Goal: Navigation & Orientation: Find specific page/section

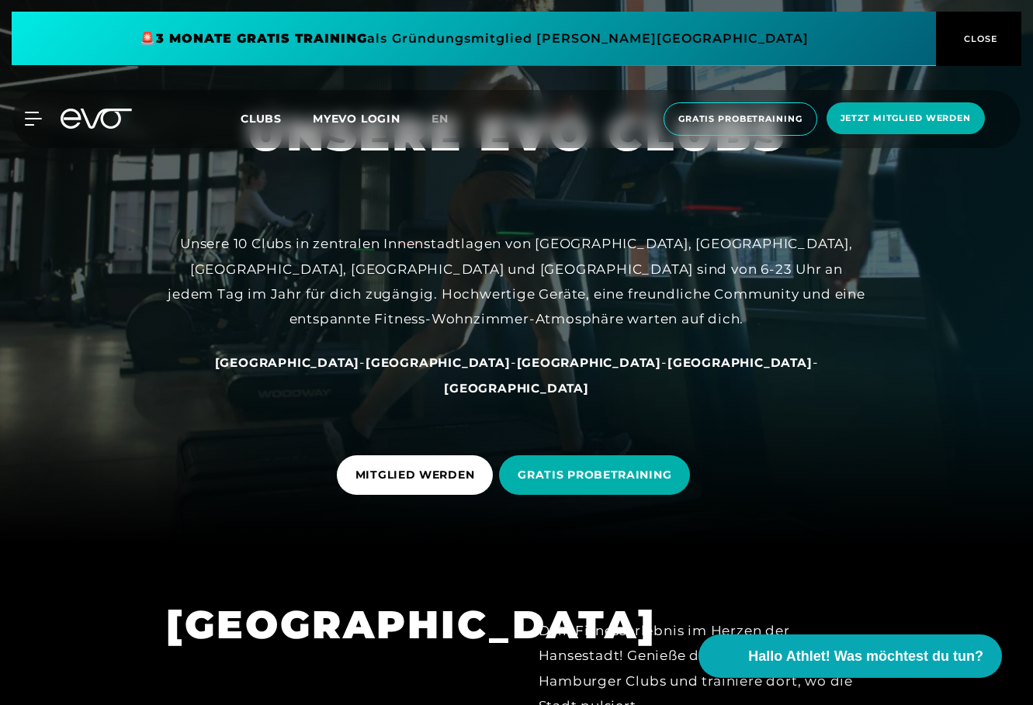
scroll to position [163, 0]
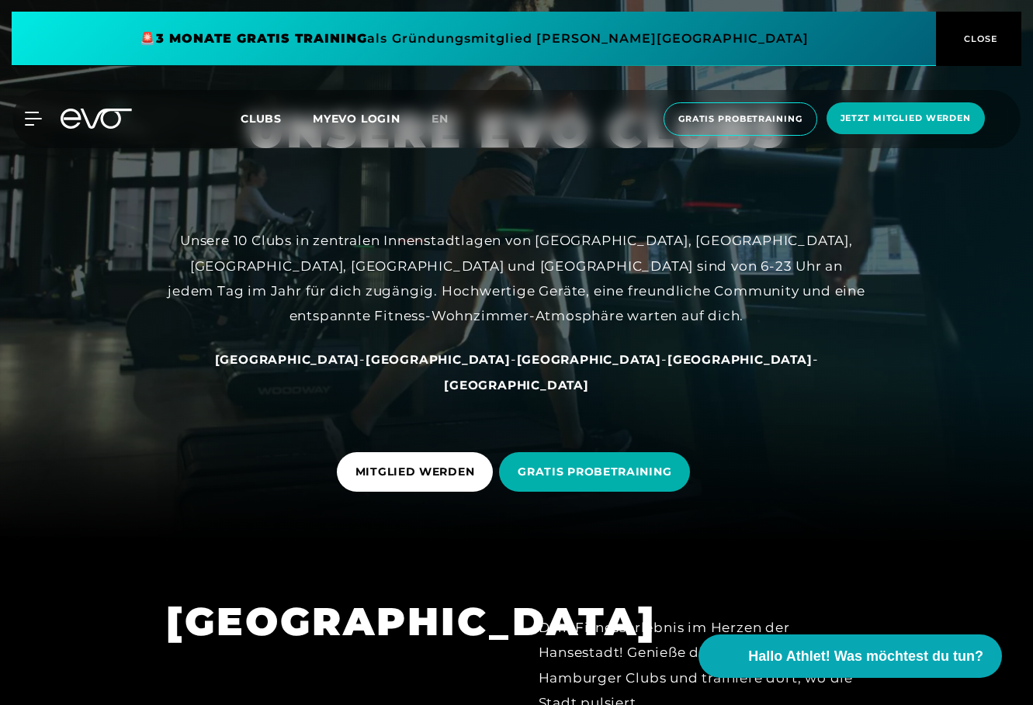
click at [419, 367] on span "[GEOGRAPHIC_DATA]" at bounding box center [437, 359] width 145 height 15
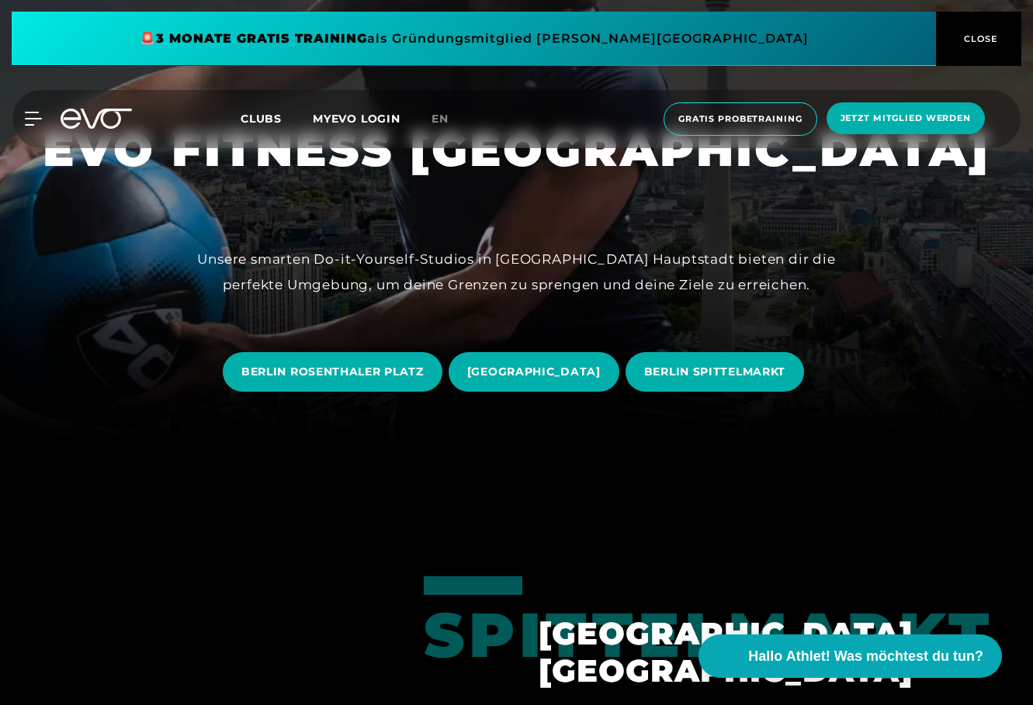
scroll to position [275, 0]
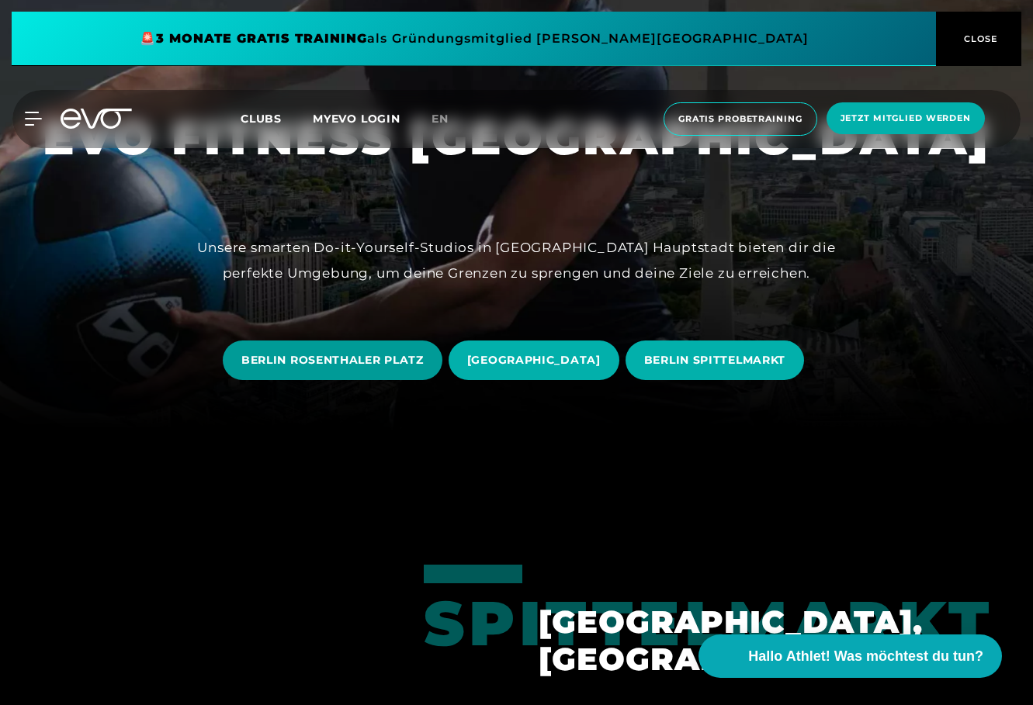
click at [352, 368] on span "BERLIN ROSENTHALER PLATZ" at bounding box center [332, 360] width 182 height 16
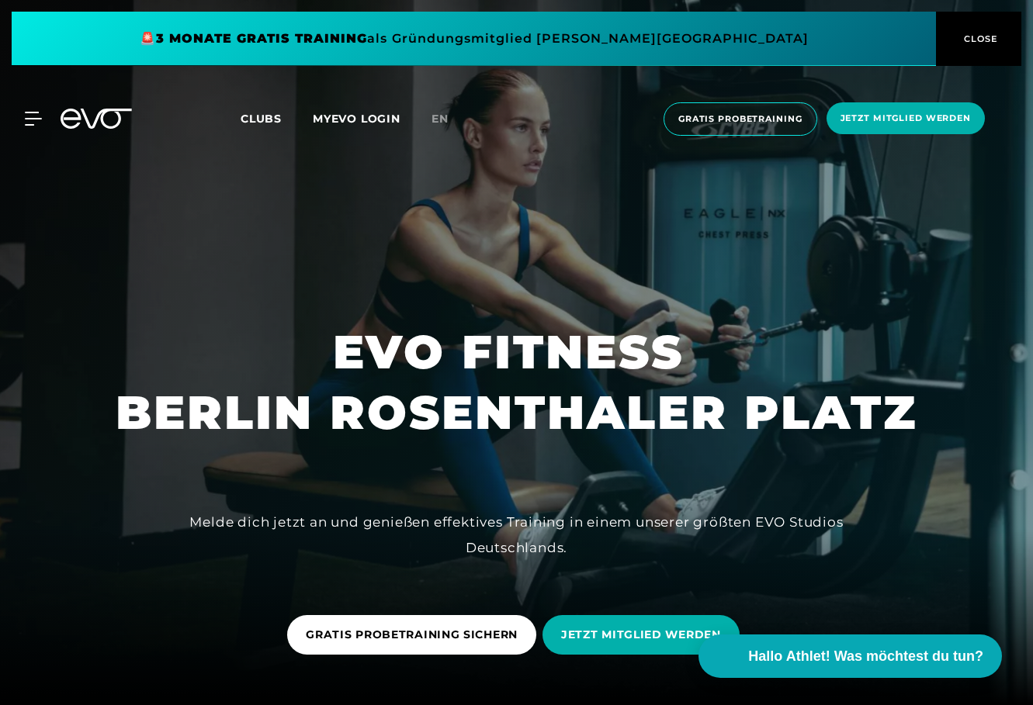
click at [258, 120] on span "Clubs" at bounding box center [261, 119] width 41 height 14
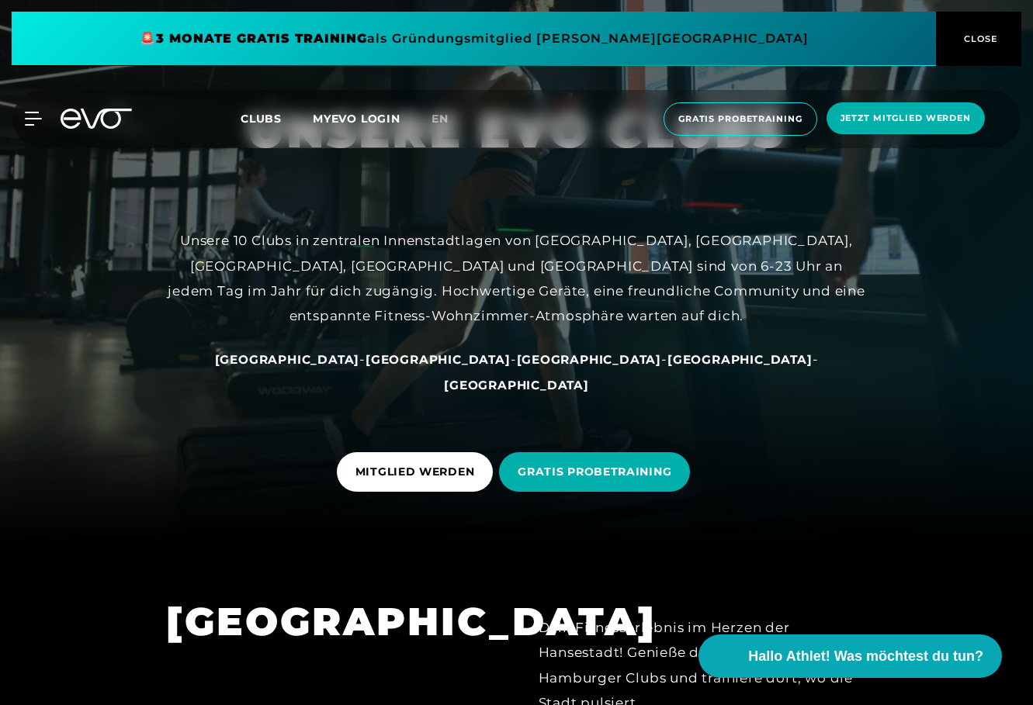
scroll to position [165, 0]
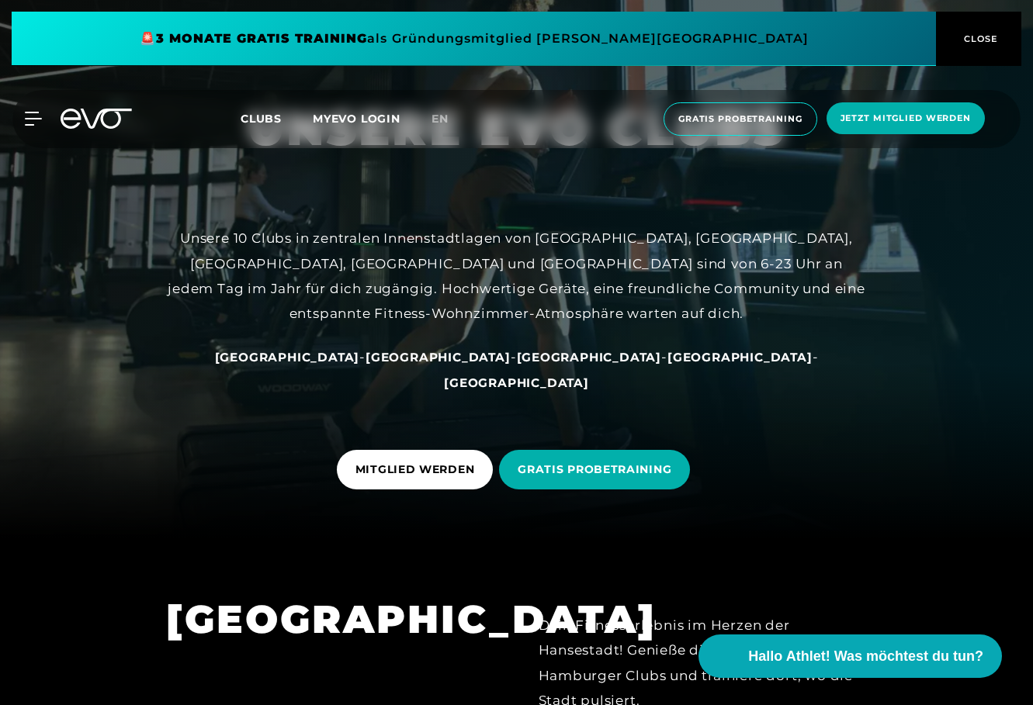
click at [408, 365] on span "[GEOGRAPHIC_DATA]" at bounding box center [437, 357] width 145 height 15
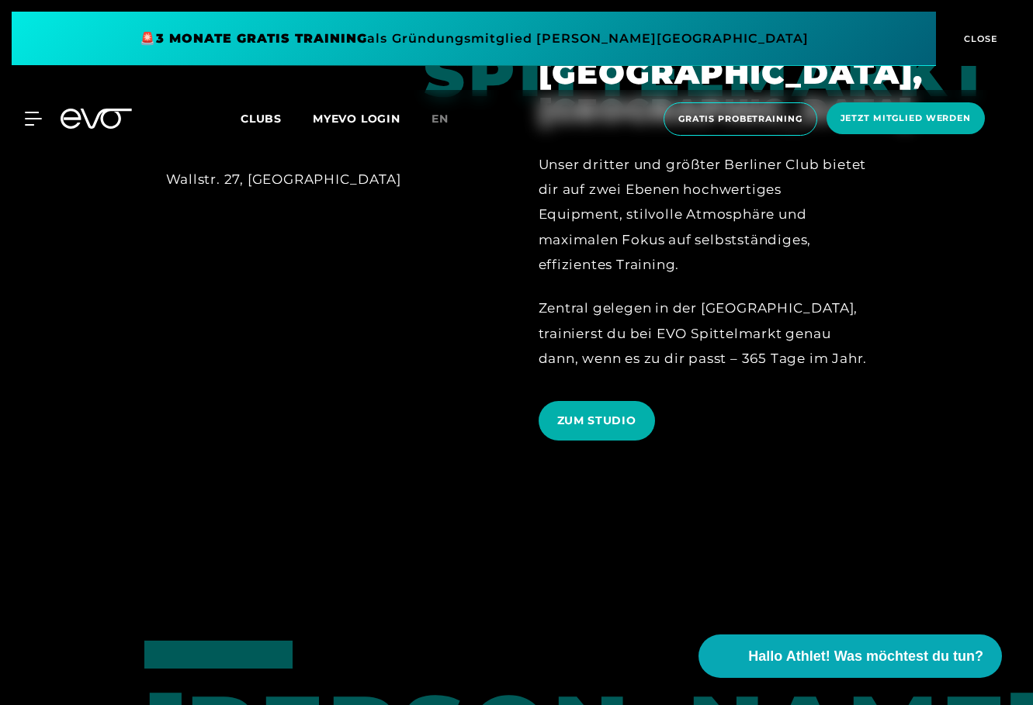
scroll to position [825, 0]
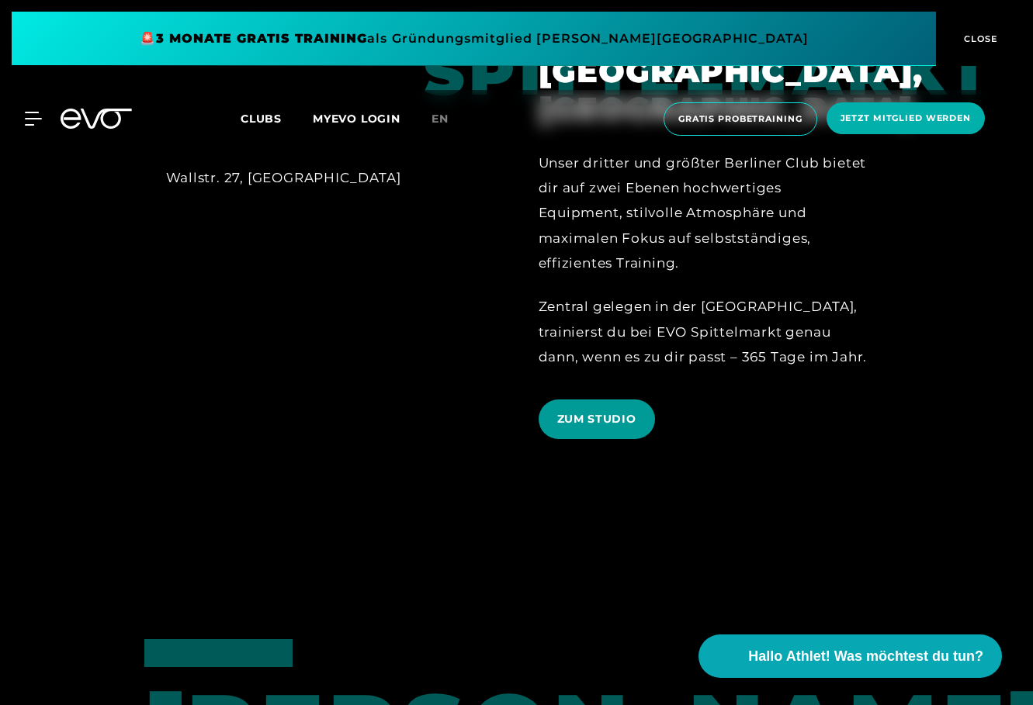
click at [587, 415] on span "ZUM STUDIO" at bounding box center [596, 419] width 79 height 16
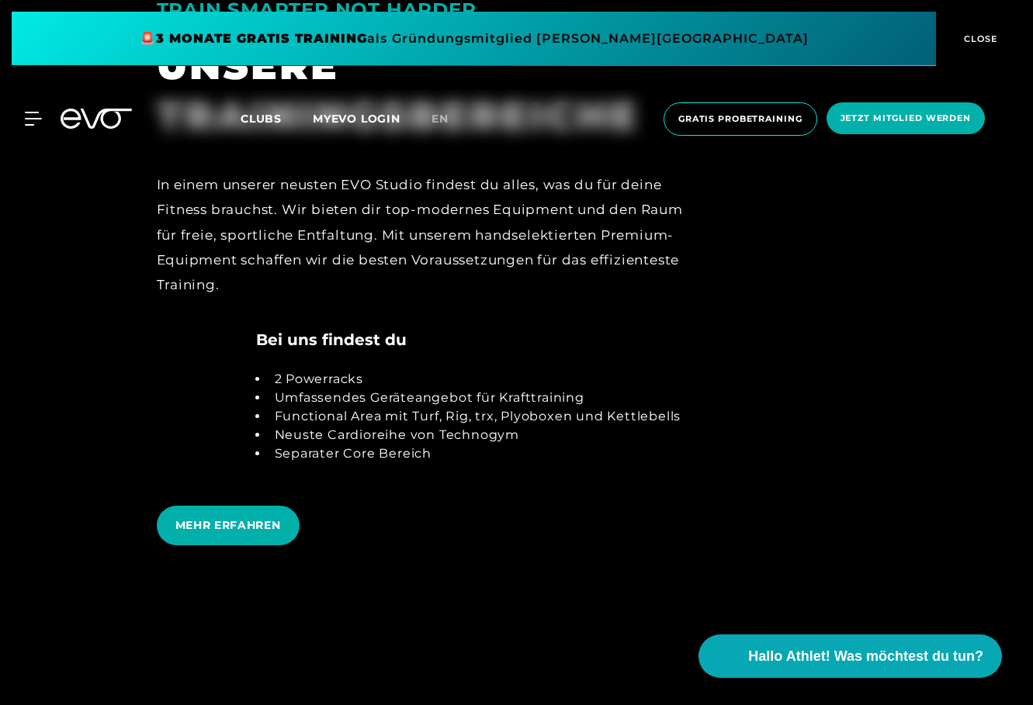
scroll to position [3144, 0]
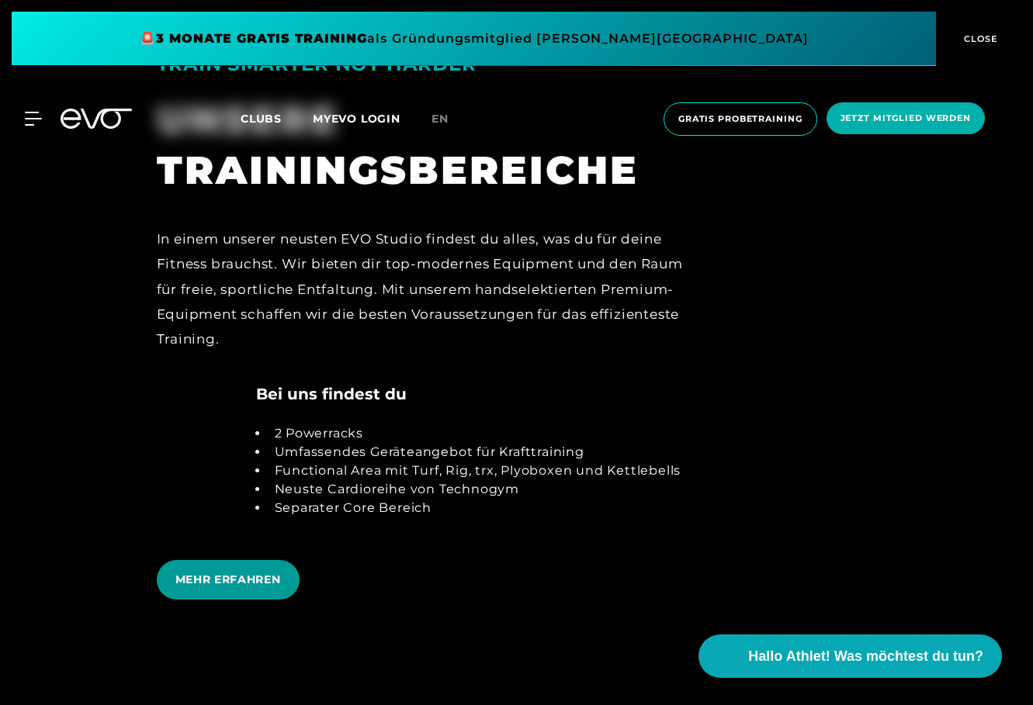
click at [225, 583] on span "MEHR ERFAHREN" at bounding box center [228, 580] width 106 height 16
